Goal: Check status: Check status

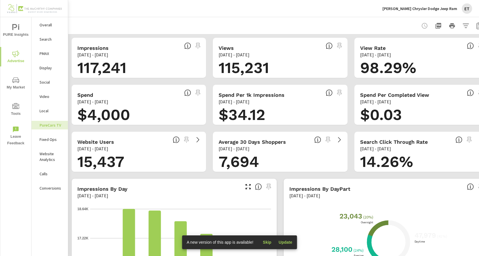
scroll to position [0, 17]
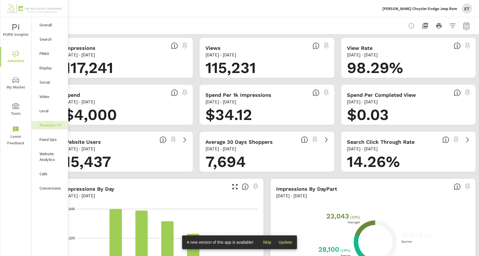
click at [463, 27] on icon "button" at bounding box center [466, 25] width 7 height 7
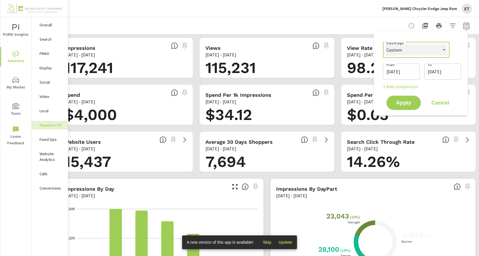
click at [437, 46] on select "Custom [DATE] Last week Last 7 days Last 14 days Last 30 days Last 45 days Last…" at bounding box center [416, 49] width 62 height 11
select select "Last month"
click at [388, 44] on select "Custom [DATE] Last week Last 7 days Last 14 days Last 30 days Last 45 days Last…" at bounding box center [416, 49] width 62 height 11
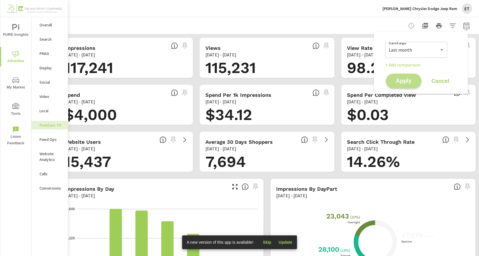
click at [410, 85] on button "Apply" at bounding box center [404, 81] width 36 height 15
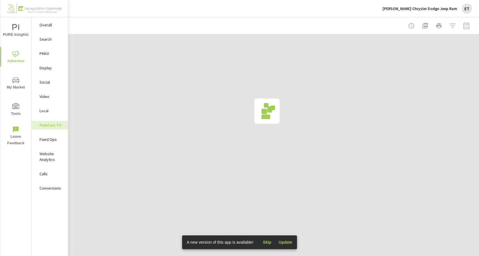
scroll to position [0, 13]
